Goal: Contribute content: Contribute content

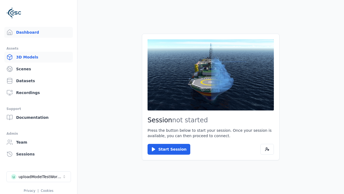
click at [28, 59] on link "3D Models" at bounding box center [38, 57] width 69 height 11
click at [36, 57] on link "3D Models" at bounding box center [38, 57] width 69 height 11
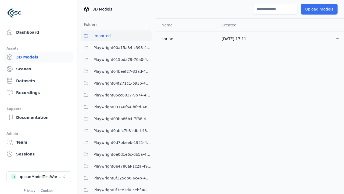
click at [313, 8] on button "Upload models" at bounding box center [319, 9] width 37 height 11
click at [316, 9] on button "Upload models" at bounding box center [319, 9] width 37 height 11
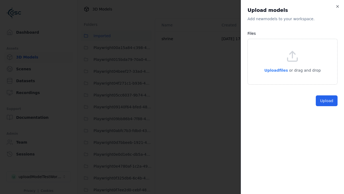
click at [282, 70] on span "Upload files" at bounding box center [276, 70] width 24 height 4
click at [274, 70] on span "Upload files" at bounding box center [276, 70] width 24 height 4
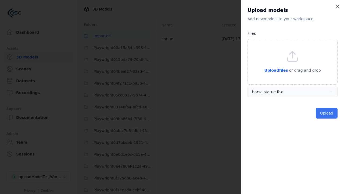
click at [327, 109] on button "Upload" at bounding box center [327, 113] width 22 height 11
click at [327, 113] on button "Upload" at bounding box center [327, 113] width 22 height 11
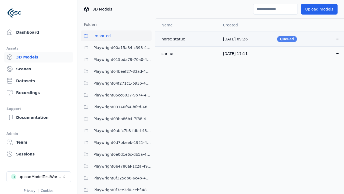
click at [283, 40] on div "Queued" at bounding box center [287, 39] width 20 height 6
click at [175, 39] on td "horse statue" at bounding box center [186, 38] width 63 height 15
click at [184, 39] on div "horse statue" at bounding box center [188, 38] width 53 height 5
click at [166, 40] on div "horse statue" at bounding box center [188, 38] width 53 height 5
click at [336, 37] on icon "button" at bounding box center [338, 39] width 4 height 4
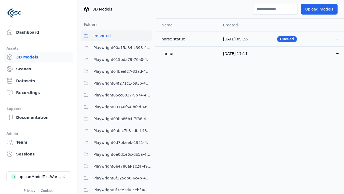
click at [329, 39] on html "Support Dashboard Assets 3D Models Scenes Datasets Recordings Support Documenta…" at bounding box center [172, 97] width 344 height 194
click at [209, 70] on html "Support Dashboard Assets 3D Models Scenes Datasets Recordings Support Documenta…" at bounding box center [172, 97] width 344 height 194
click at [172, 97] on html "Support Dashboard Assets 3D Models Scenes Datasets Recordings Support Documenta…" at bounding box center [172, 97] width 344 height 194
click at [176, 40] on div "horse statue" at bounding box center [188, 38] width 53 height 5
click at [252, 37] on td "[DATE] 09:26" at bounding box center [246, 38] width 54 height 15
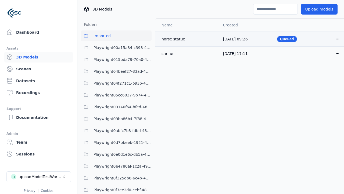
click at [241, 39] on span "[DATE] 09:26" at bounding box center [235, 39] width 25 height 4
click at [277, 40] on div "Queued" at bounding box center [287, 39] width 20 height 6
click at [282, 39] on div "Queued" at bounding box center [287, 39] width 20 height 6
click at [186, 36] on div "horse statue" at bounding box center [188, 38] width 53 height 5
click at [250, 68] on x-pw-glass at bounding box center [172, 97] width 344 height 194
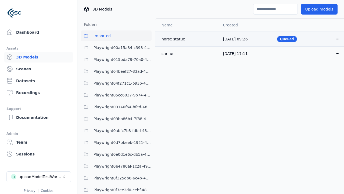
click at [336, 40] on icon "button" at bounding box center [338, 39] width 4 height 4
click at [329, 39] on html "Support Dashboard Assets 3D Models Scenes Datasets Recordings Support Documenta…" at bounding box center [172, 97] width 344 height 194
click at [305, 69] on div "Move" at bounding box center [317, 68] width 32 height 9
click at [317, 68] on div "Move" at bounding box center [317, 68] width 32 height 9
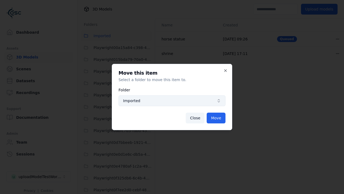
click at [214, 98] on span "Imported" at bounding box center [168, 100] width 91 height 5
click at [172, 101] on span "Imported" at bounding box center [168, 100] width 91 height 5
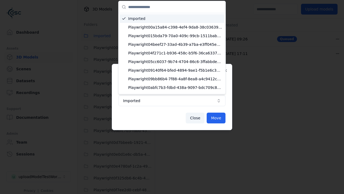
click at [175, 115] on div at bounding box center [172, 97] width 344 height 194
click at [172, 97] on div at bounding box center [172, 97] width 344 height 194
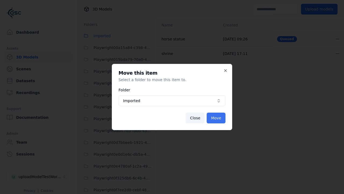
click at [214, 120] on button "Move" at bounding box center [216, 117] width 19 height 11
click at [216, 118] on button "Move" at bounding box center [216, 117] width 19 height 11
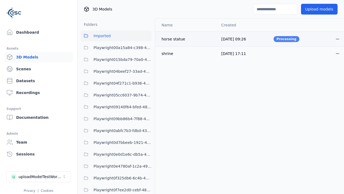
click at [283, 40] on div "Processing" at bounding box center [287, 39] width 26 height 6
click at [336, 37] on icon "button" at bounding box center [338, 39] width 4 height 4
click at [336, 38] on icon "button" at bounding box center [338, 39] width 4 height 4
click at [329, 39] on html "Support Dashboard Assets 3D Models Scenes Datasets Recordings Support Documenta…" at bounding box center [172, 97] width 344 height 194
click at [310, 79] on div "Download" at bounding box center [317, 77] width 32 height 9
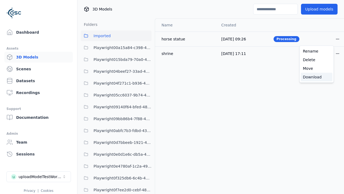
click at [317, 77] on div "Download" at bounding box center [317, 77] width 32 height 9
click at [332, 53] on button "Open menu" at bounding box center [337, 53] width 11 height 11
click at [329, 53] on html "Support Dashboard Assets 3D Models Scenes Datasets Recordings Support Documenta…" at bounding box center [172, 97] width 344 height 194
click at [318, 65] on div "Rename" at bounding box center [317, 65] width 32 height 9
click at [317, 66] on div "Rename" at bounding box center [317, 65] width 32 height 9
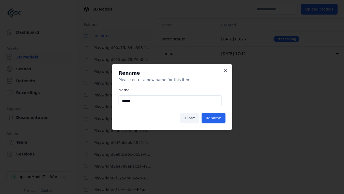
click at [138, 100] on input "******" at bounding box center [170, 100] width 103 height 11
click at [170, 101] on input "******" at bounding box center [170, 100] width 103 height 11
click at [228, 68] on div "Rename Please enter a new name for this item Name ****** Close Rename Close" at bounding box center [172, 97] width 120 height 66
click at [172, 97] on input "******" at bounding box center [170, 100] width 103 height 11
click at [226, 71] on icon "button" at bounding box center [226, 70] width 2 height 2
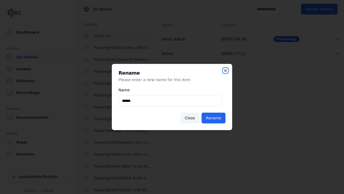
click at [226, 70] on icon "button" at bounding box center [226, 70] width 2 height 2
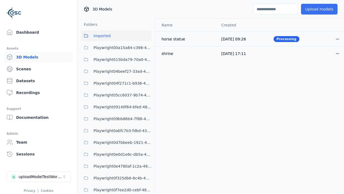
click at [322, 7] on button "Upload models" at bounding box center [319, 9] width 37 height 11
click at [316, 9] on button "Upload models" at bounding box center [319, 9] width 37 height 11
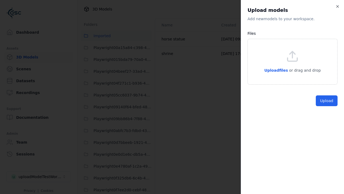
click at [337, 8] on div "Upload models Add new model s to your workspace. Files Upload files or drag and…" at bounding box center [292, 97] width 103 height 194
click at [293, 10] on h2 "Upload models" at bounding box center [293, 10] width 90 height 8
click at [338, 5] on icon "button" at bounding box center [338, 6] width 4 height 4
click at [338, 6] on icon "button" at bounding box center [338, 6] width 2 height 2
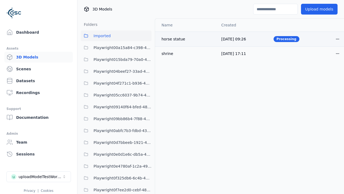
click at [336, 37] on icon "button" at bounding box center [338, 39] width 4 height 4
click at [329, 39] on html "Support Dashboard Assets 3D Models Scenes Datasets Recordings Support Documenta…" at bounding box center [172, 97] width 344 height 194
click at [8, 166] on html "Support Dashboard Assets 3D Models Scenes Datasets Recordings Support Documenta…" at bounding box center [172, 97] width 344 height 194
click at [172, 97] on html "Support Dashboard Assets 3D Models Scenes Datasets Recordings Support Documenta…" at bounding box center [172, 97] width 344 height 194
